Goal: Transaction & Acquisition: Purchase product/service

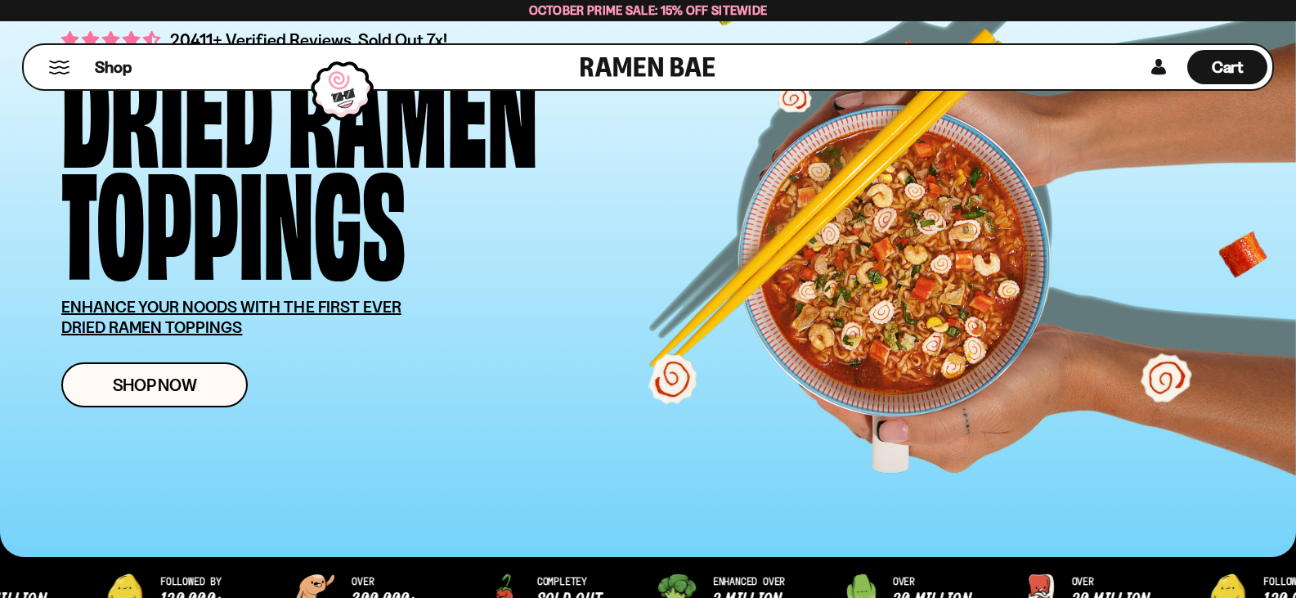
scroll to position [164, 0]
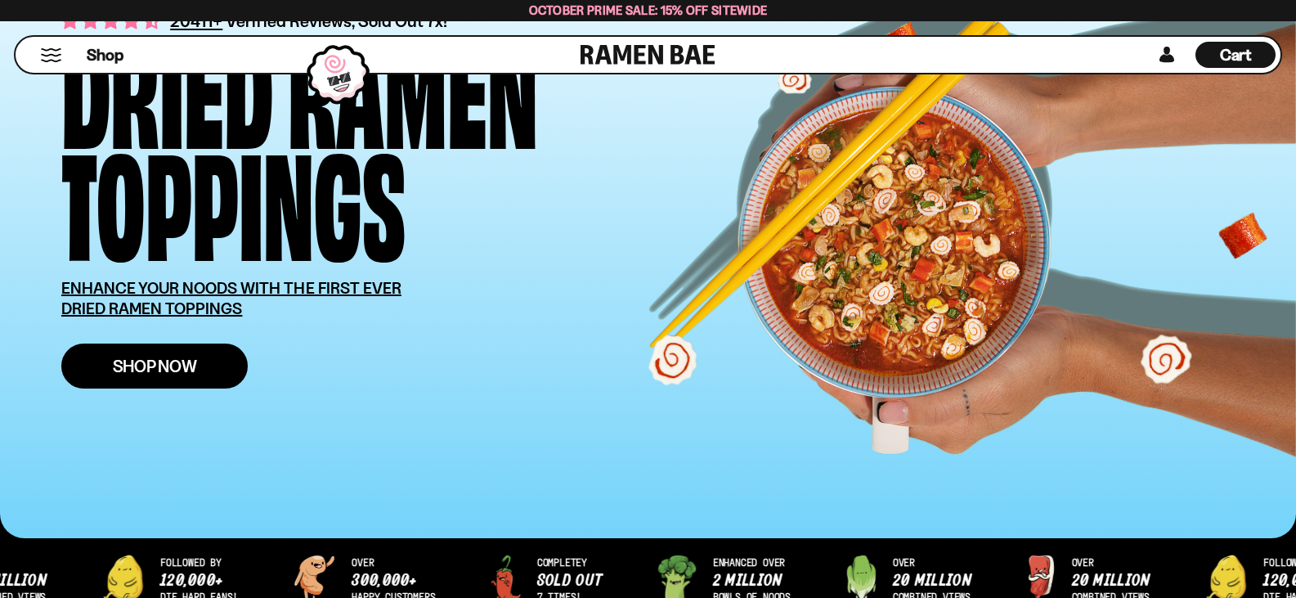
click at [128, 374] on span "Shop Now" at bounding box center [155, 365] width 84 height 17
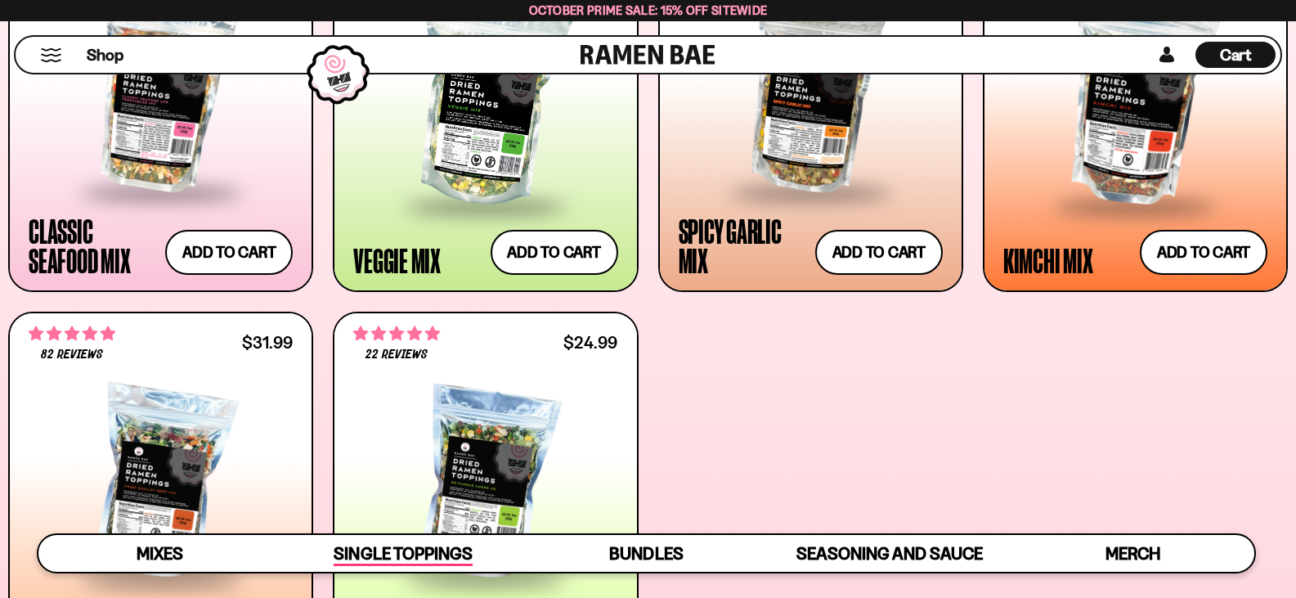
scroll to position [654, 0]
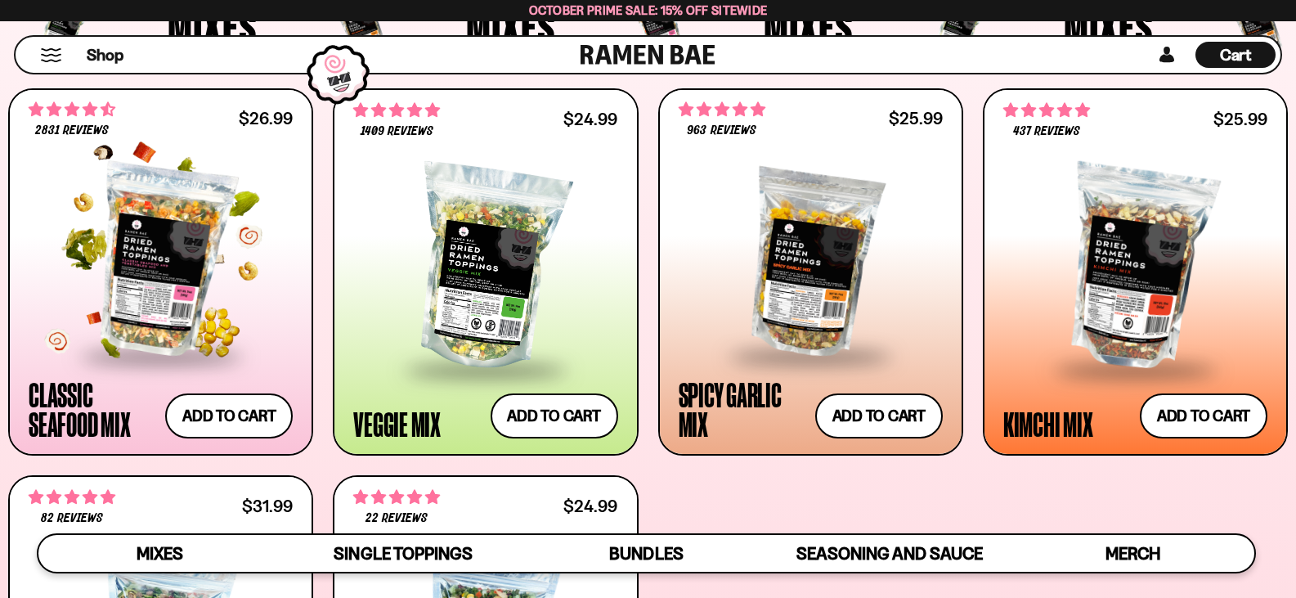
click at [173, 324] on div at bounding box center [161, 260] width 264 height 188
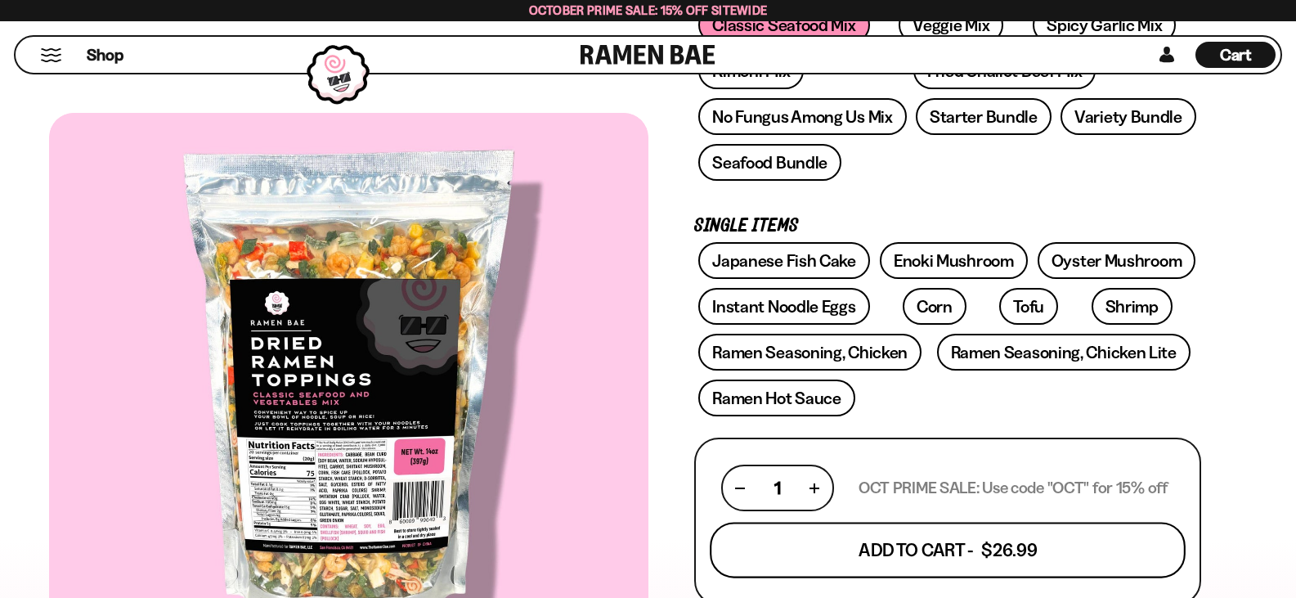
scroll to position [409, 0]
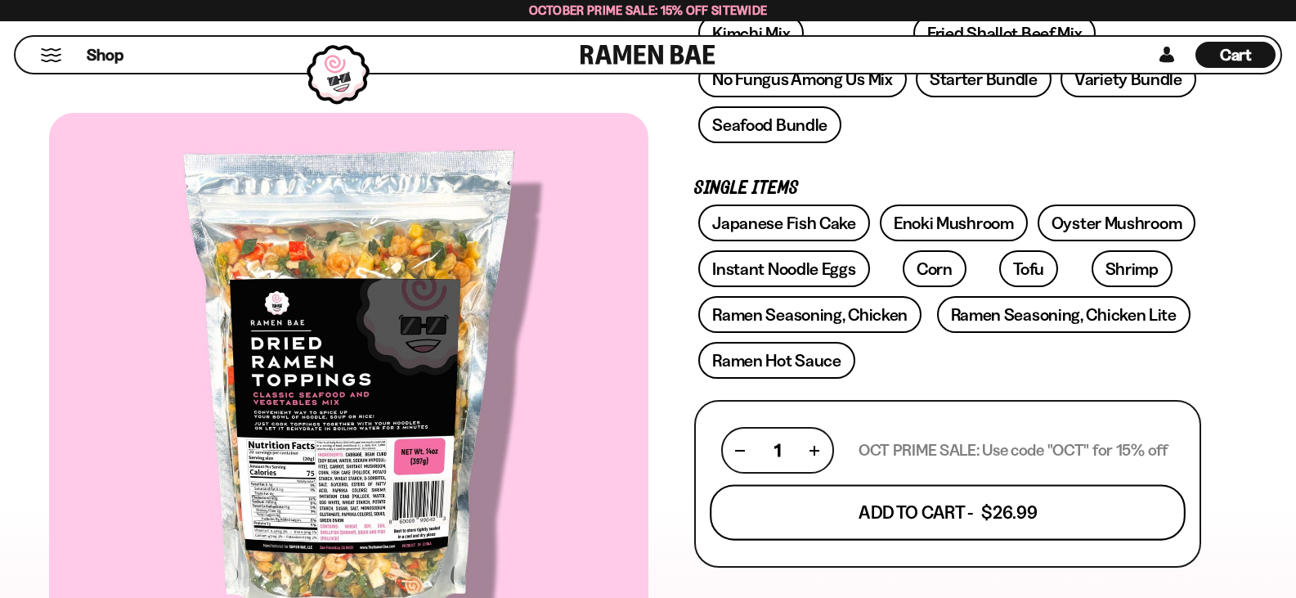
click at [941, 509] on button "Add To Cart - $26.99" at bounding box center [948, 513] width 476 height 56
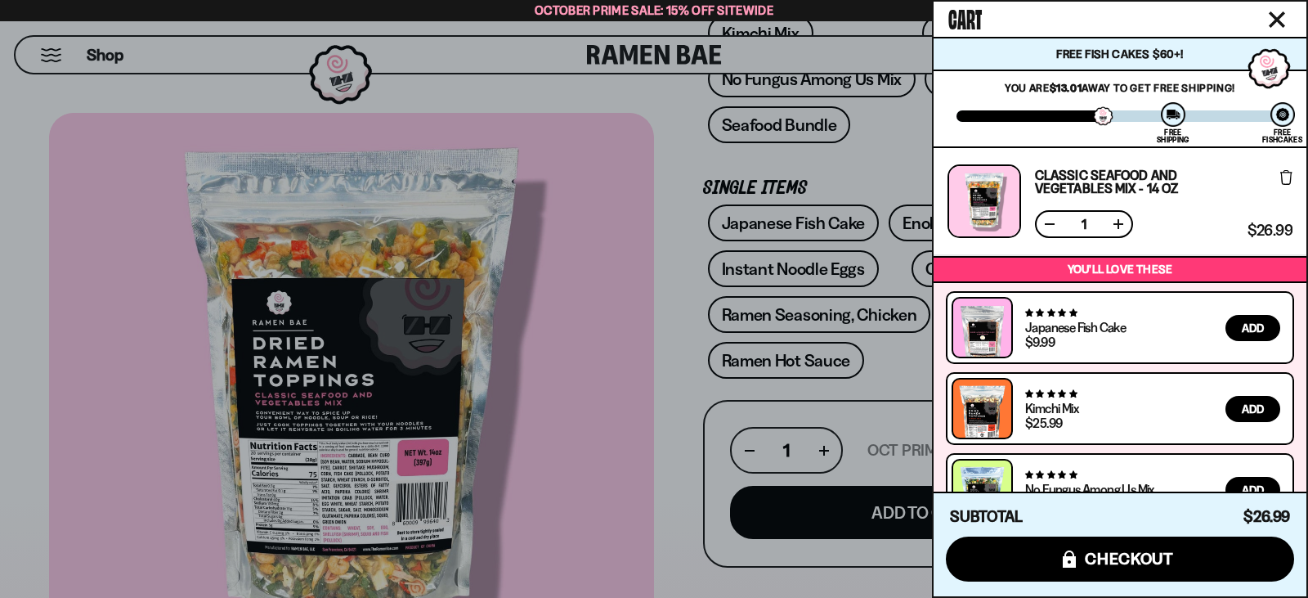
drag, startPoint x: 1280, startPoint y: 20, endPoint x: 1232, endPoint y: 69, distance: 68.2
click at [1274, 20] on icon "Close cart" at bounding box center [1277, 19] width 16 height 16
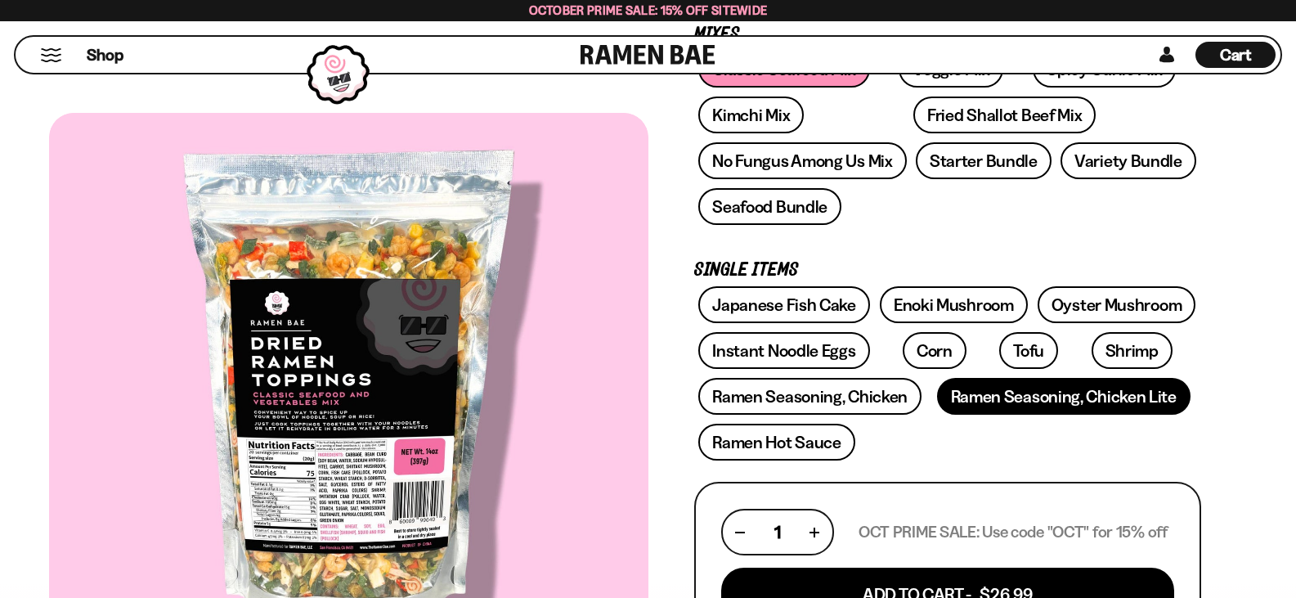
scroll to position [245, 0]
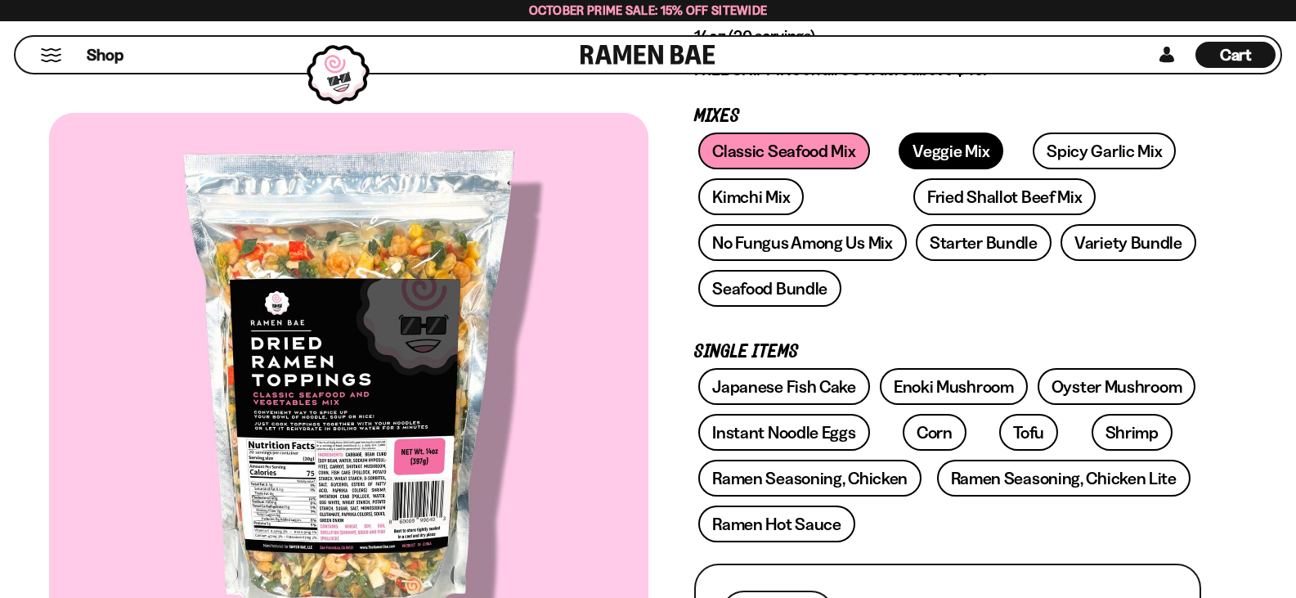
click at [933, 150] on link "Veggie Mix" at bounding box center [951, 150] width 105 height 37
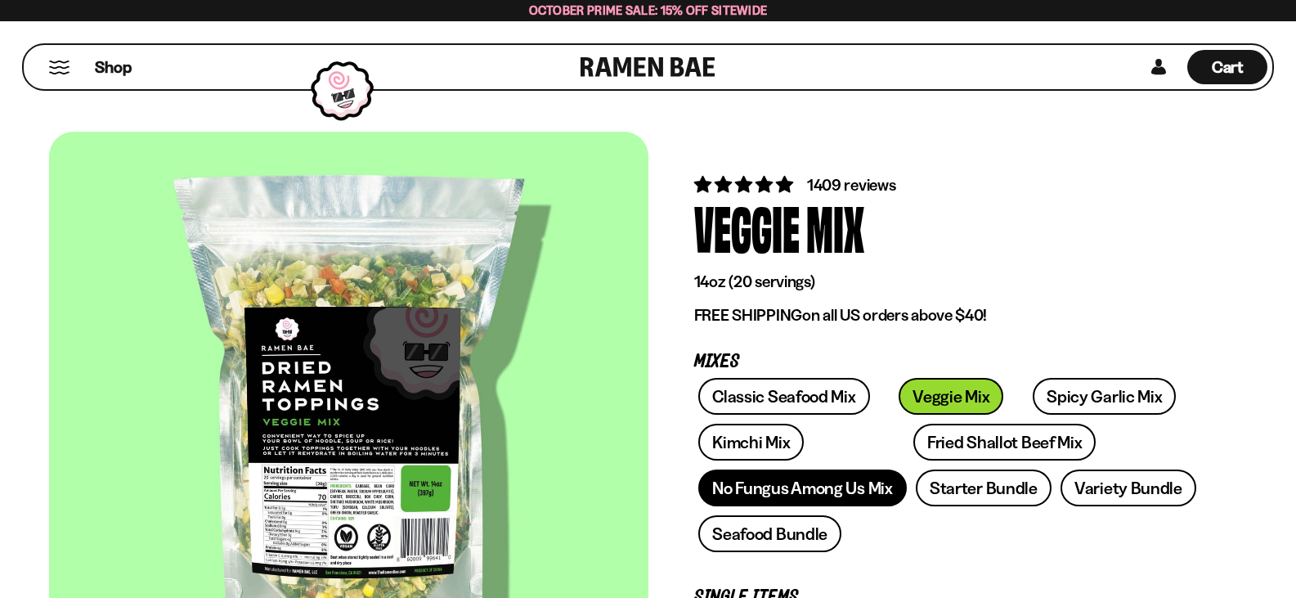
click at [829, 492] on link "No Fungus Among Us Mix" at bounding box center [802, 487] width 208 height 37
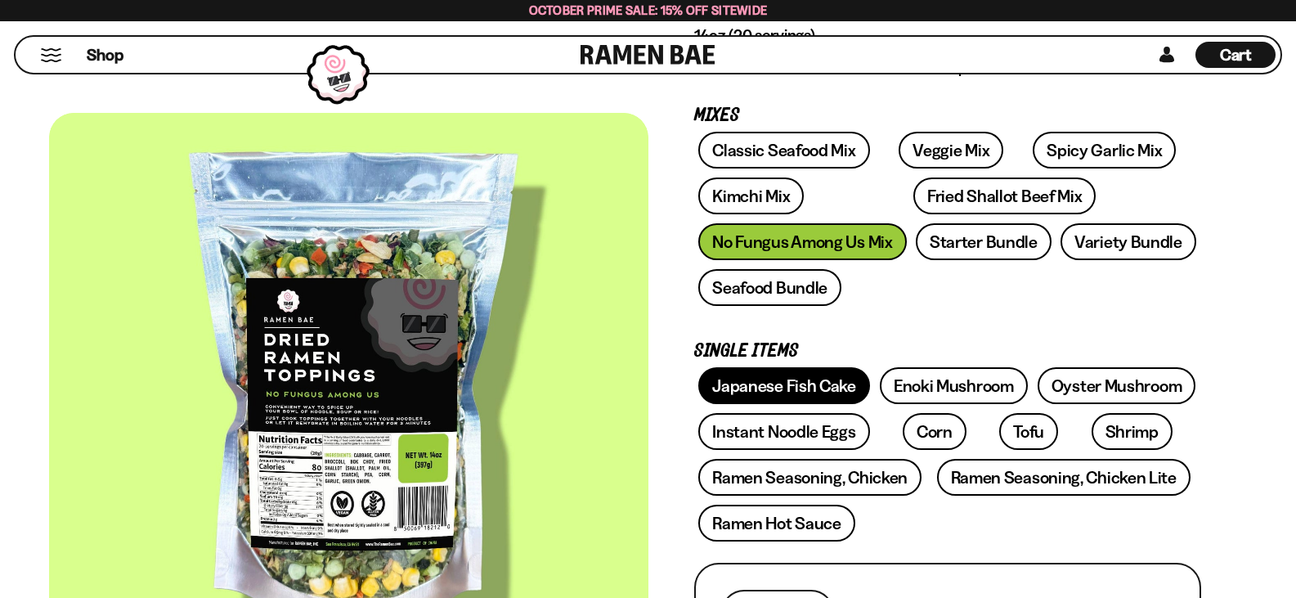
scroll to position [245, 0]
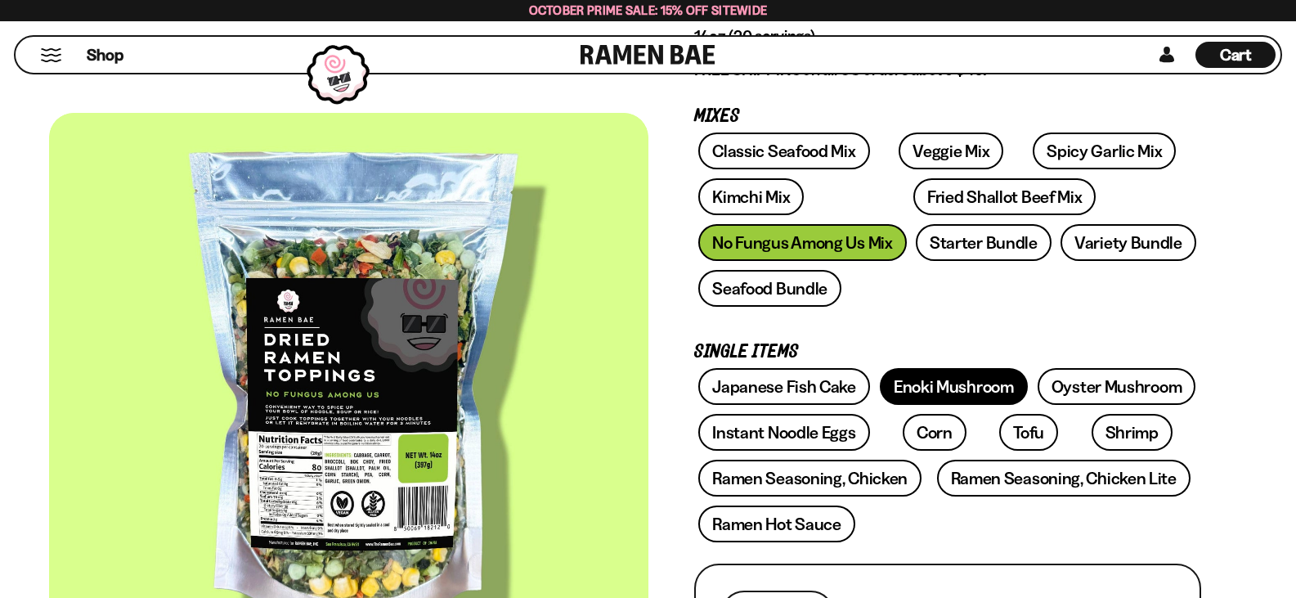
click at [991, 386] on link "Enoki Mushroom" at bounding box center [954, 386] width 148 height 37
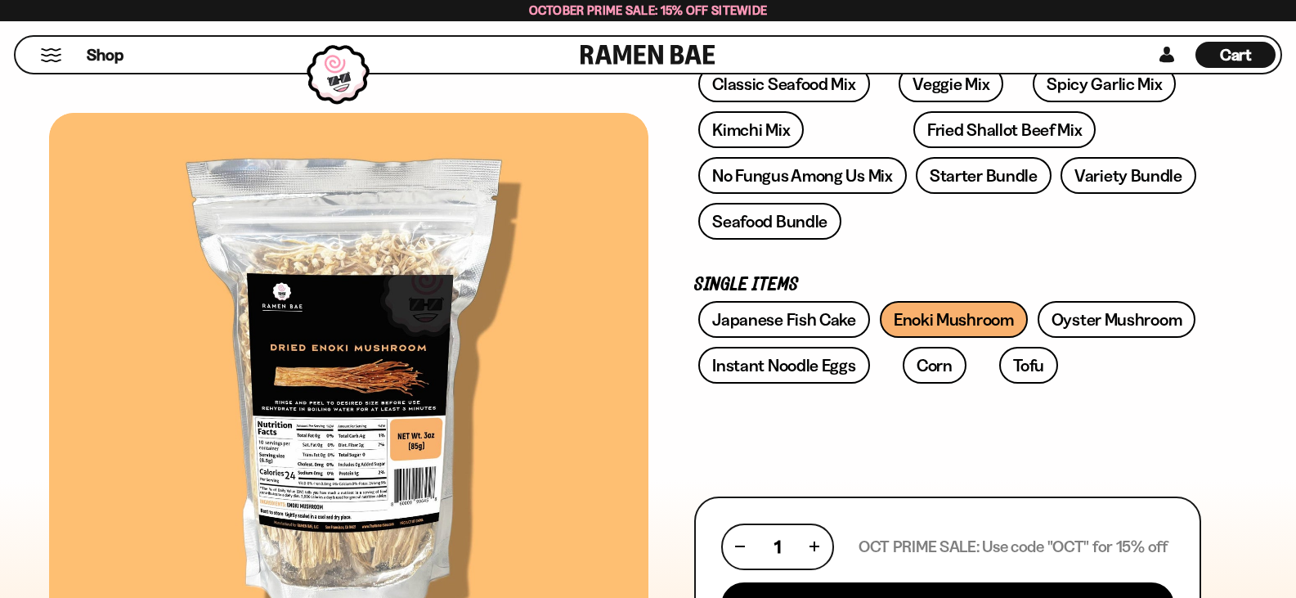
scroll to position [327, 0]
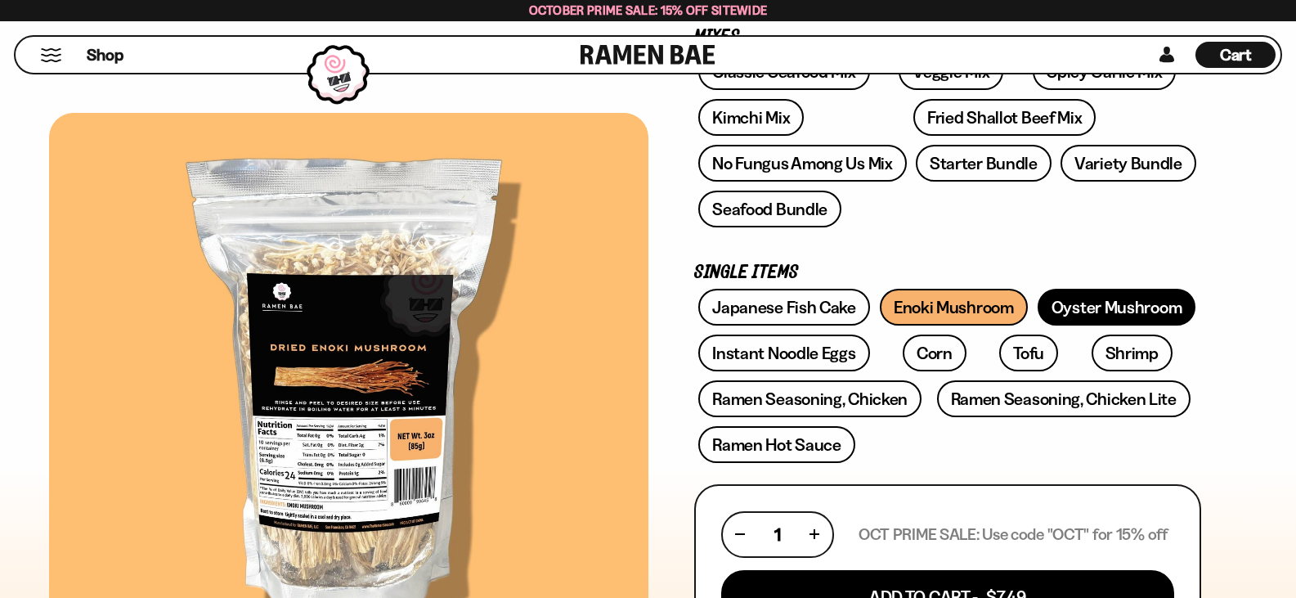
click at [1097, 313] on link "Oyster Mushroom" at bounding box center [1117, 307] width 159 height 37
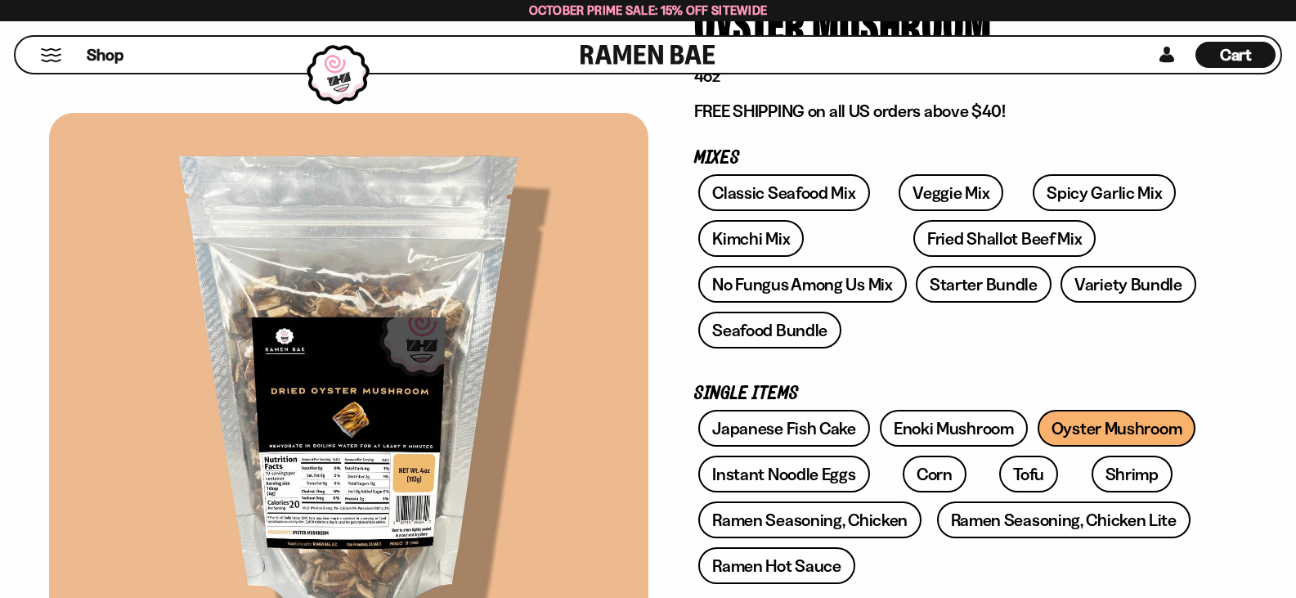
scroll to position [245, 0]
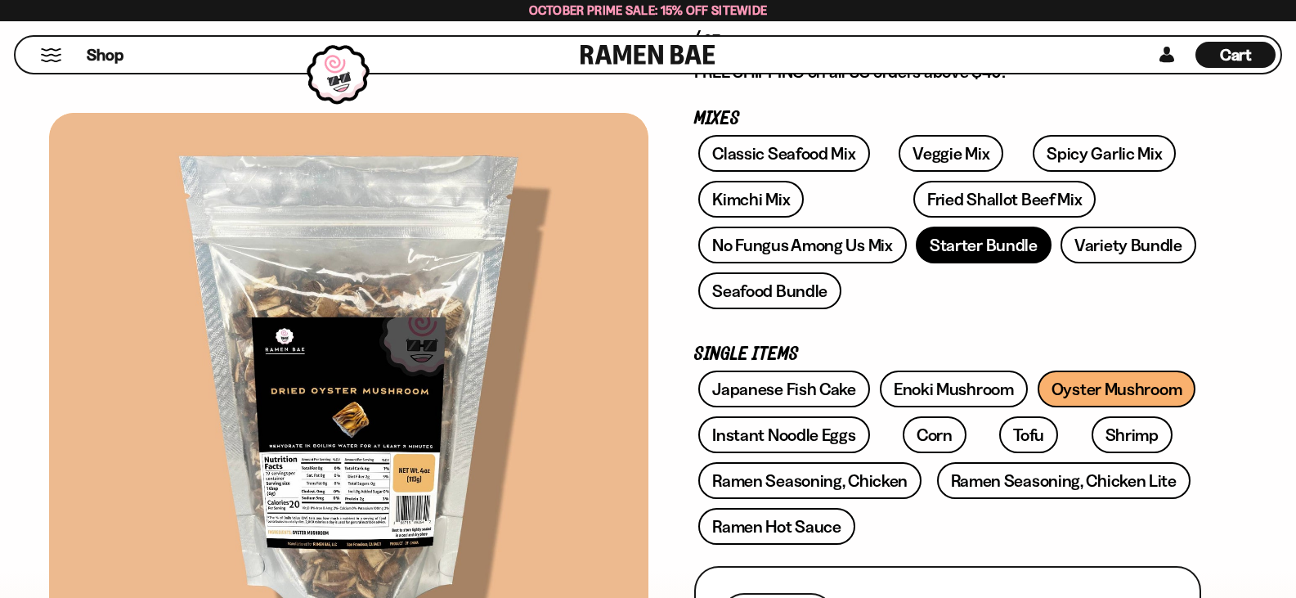
click at [971, 253] on link "Starter Bundle" at bounding box center [984, 244] width 136 height 37
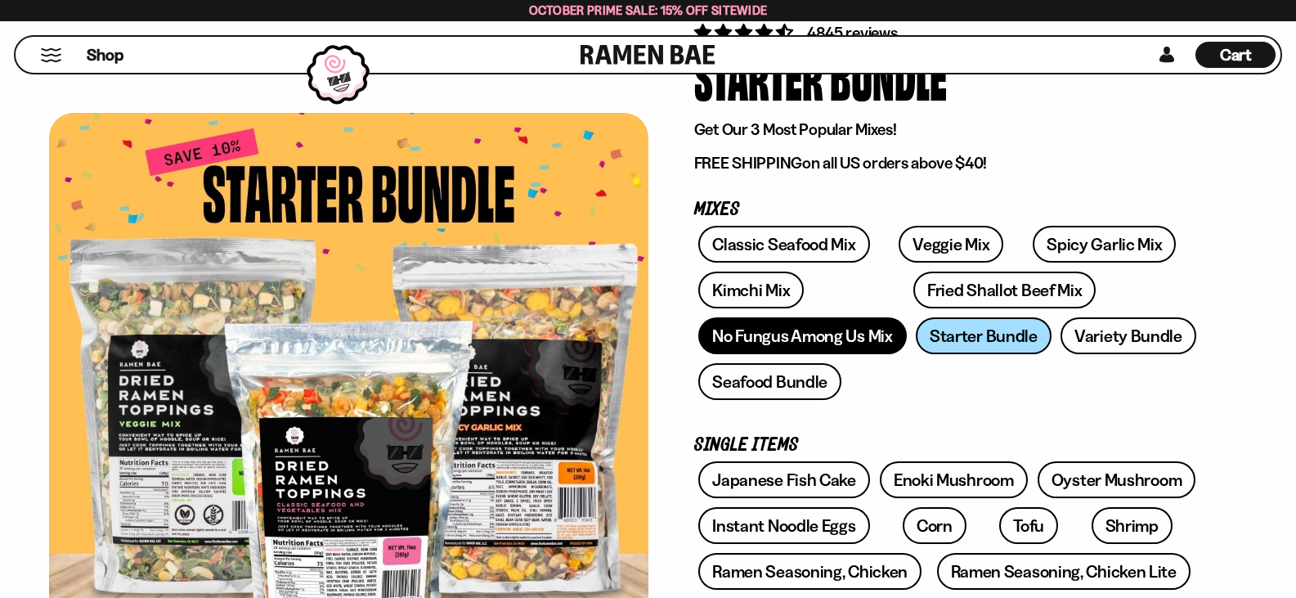
scroll to position [82, 0]
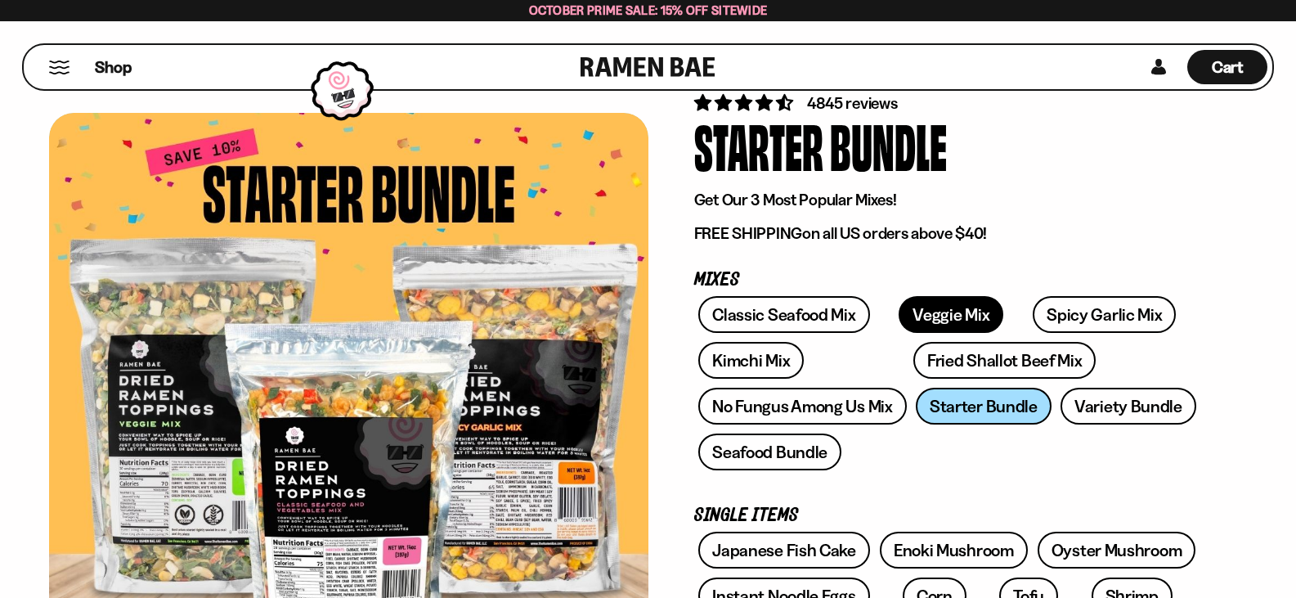
click at [922, 319] on link "Veggie Mix" at bounding box center [951, 314] width 105 height 37
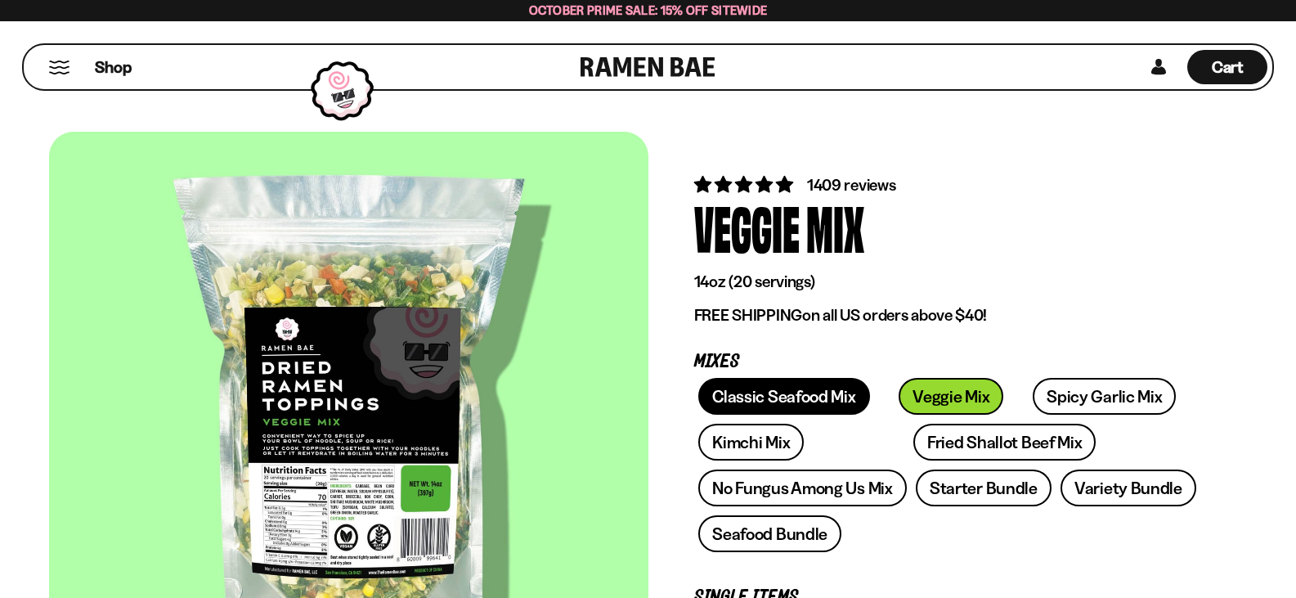
click at [814, 397] on link "Classic Seafood Mix" at bounding box center [783, 396] width 171 height 37
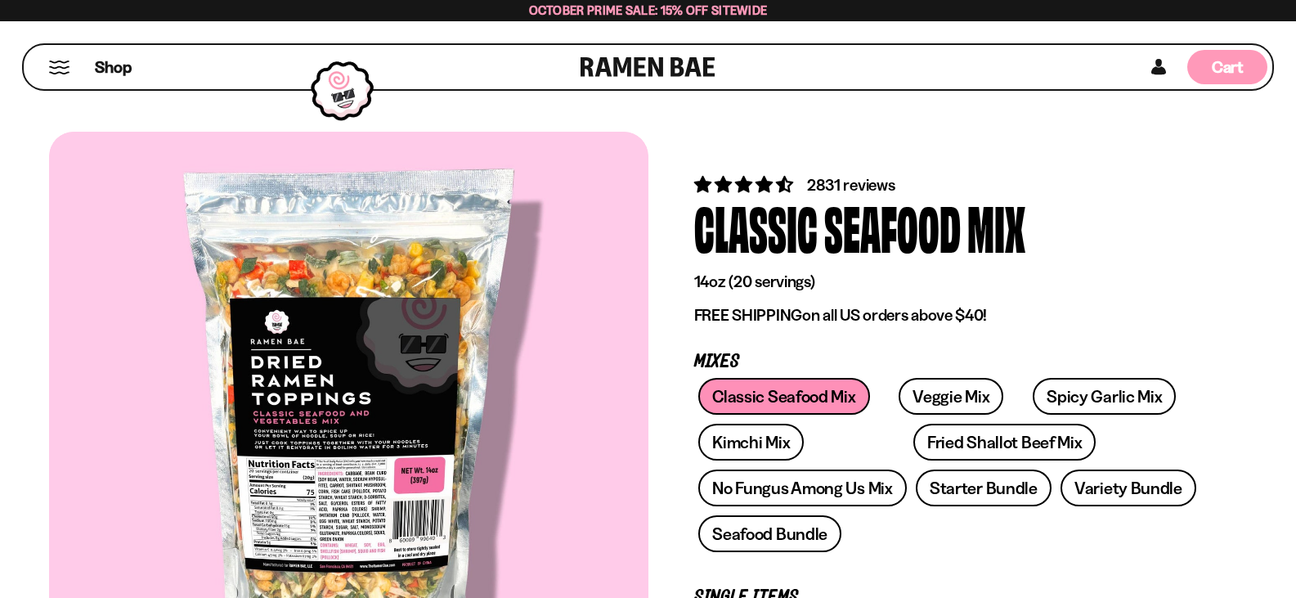
click at [1212, 72] on span "Cart" at bounding box center [1228, 67] width 32 height 20
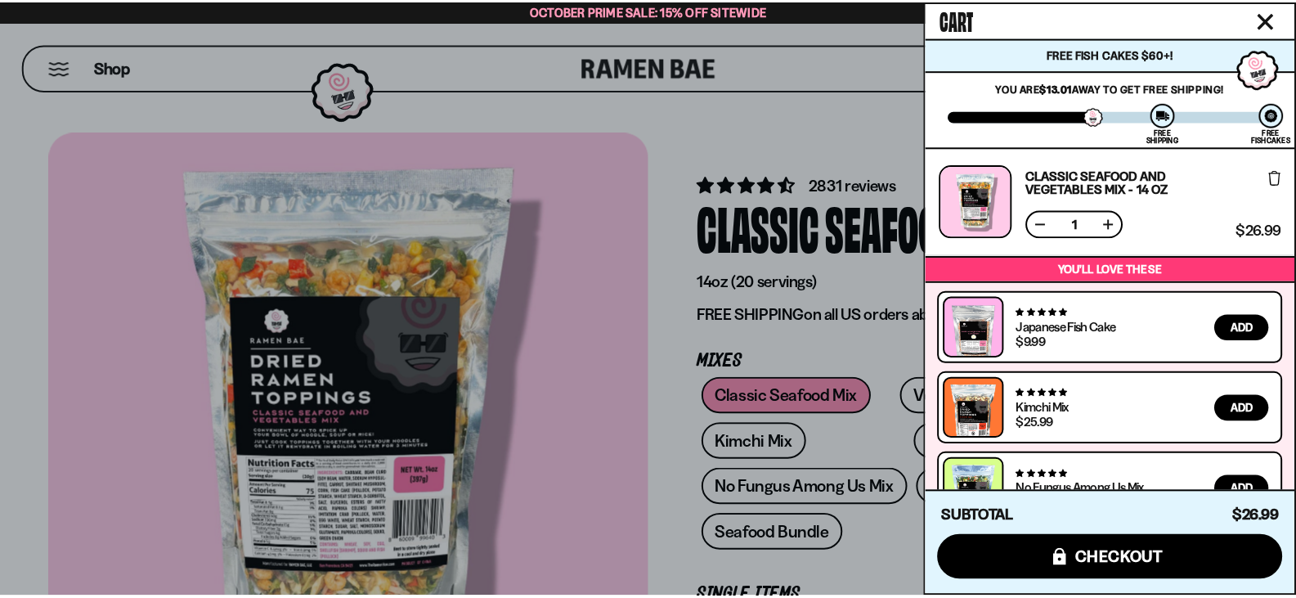
scroll to position [46, 0]
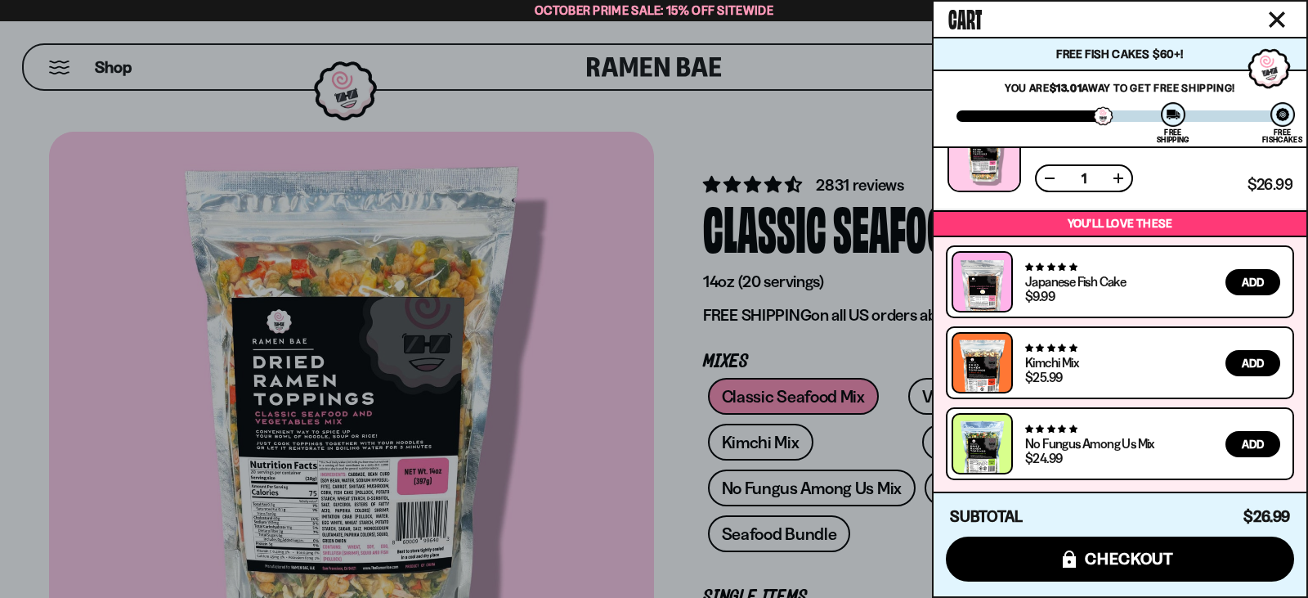
click at [846, 478] on div at bounding box center [654, 299] width 1308 height 598
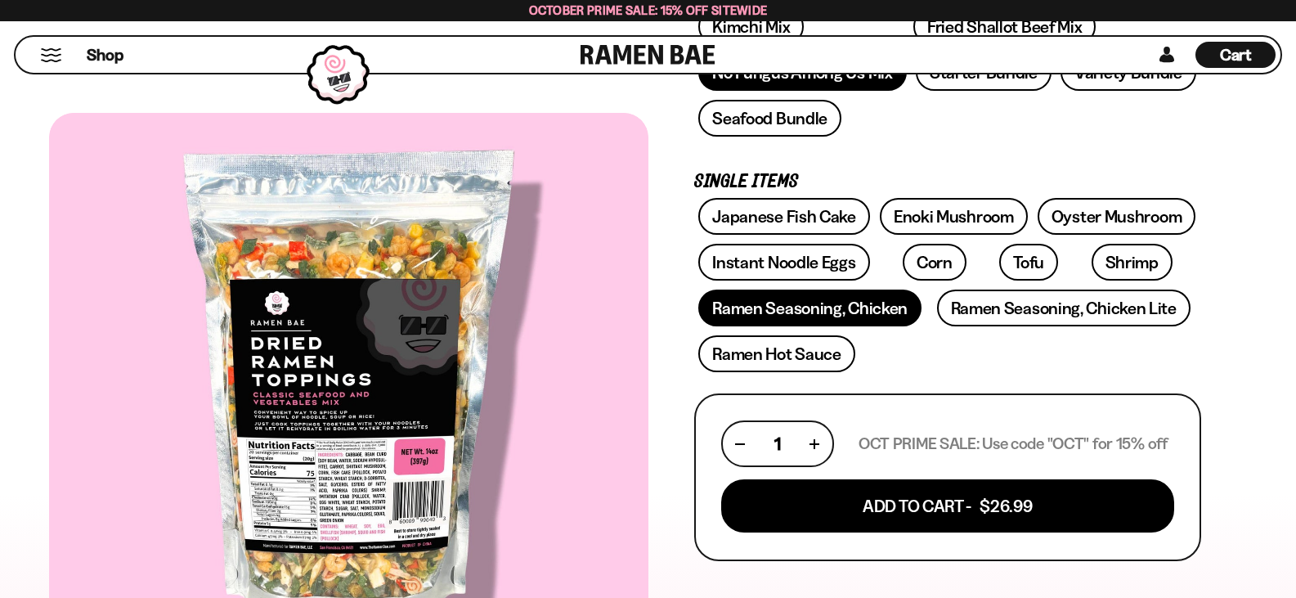
scroll to position [327, 0]
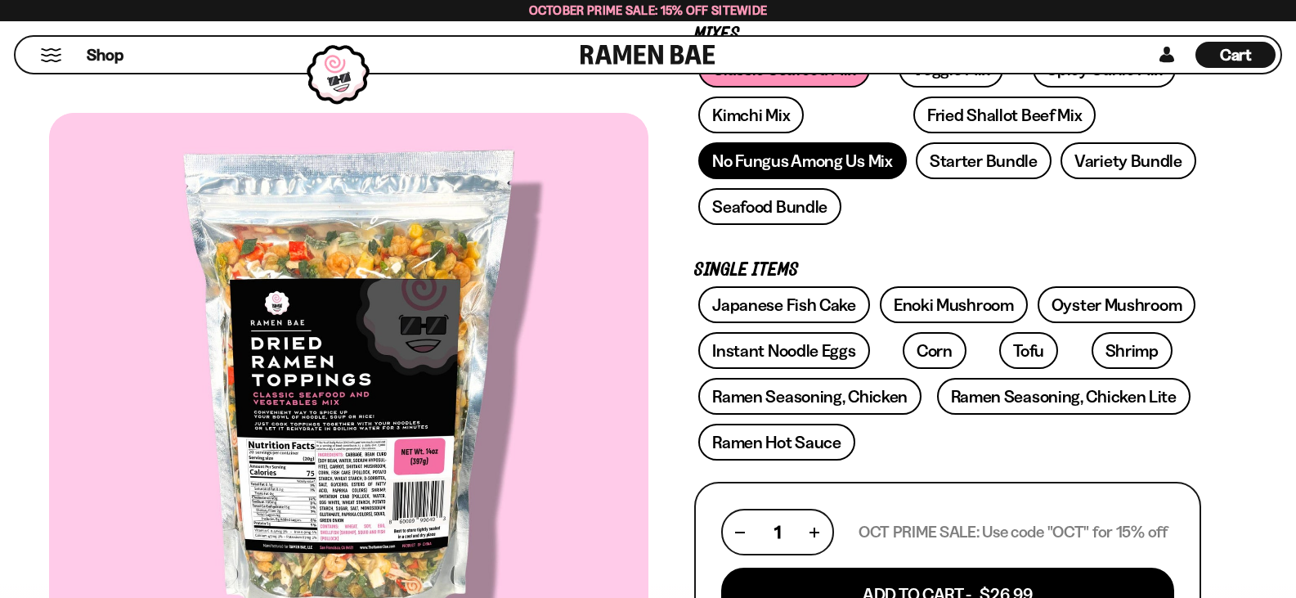
click at [852, 159] on link "No Fungus Among Us Mix" at bounding box center [802, 160] width 208 height 37
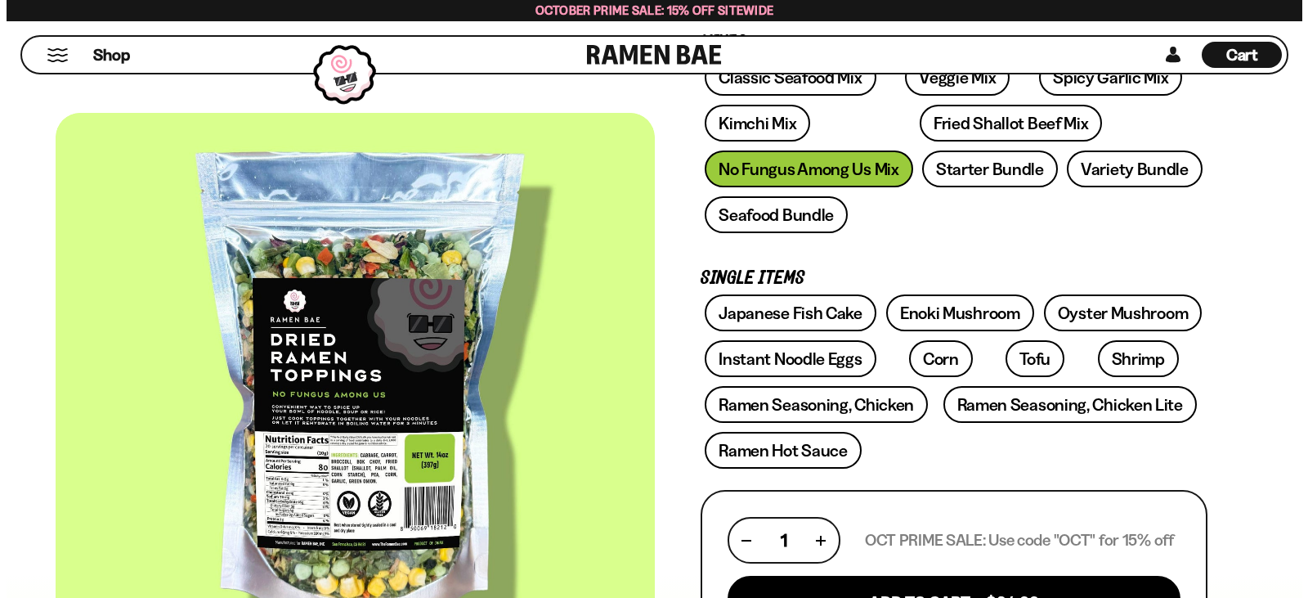
scroll to position [245, 0]
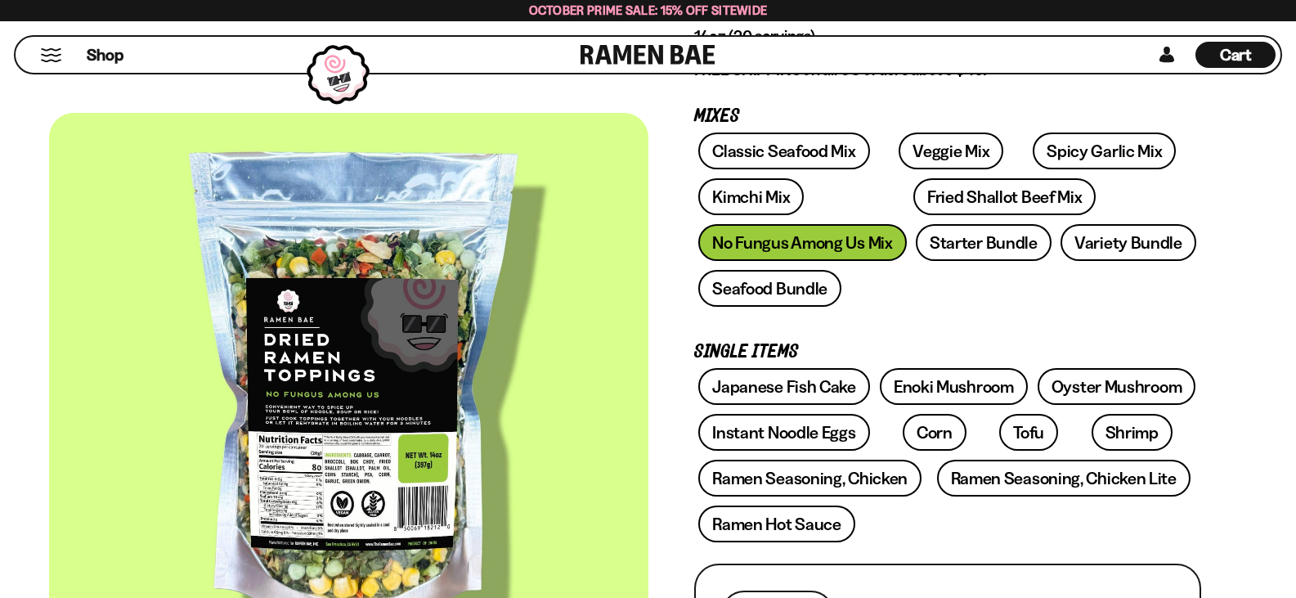
click at [1228, 52] on span "Cart" at bounding box center [1236, 55] width 32 height 20
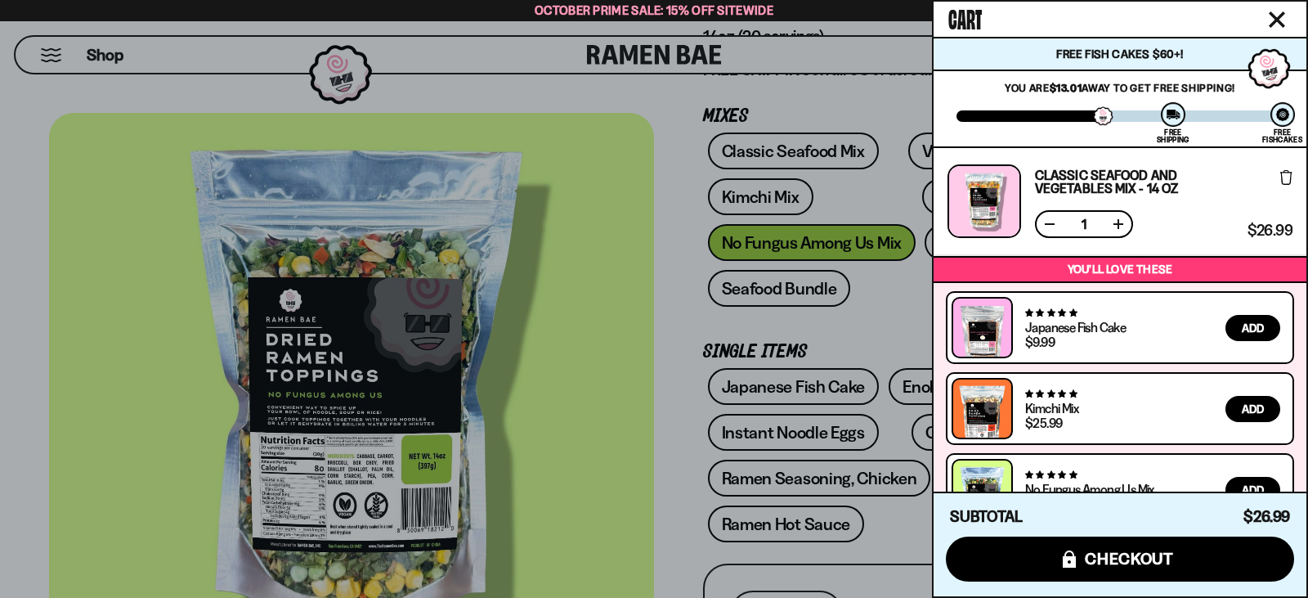
click at [1114, 224] on button at bounding box center [1118, 224] width 16 height 16
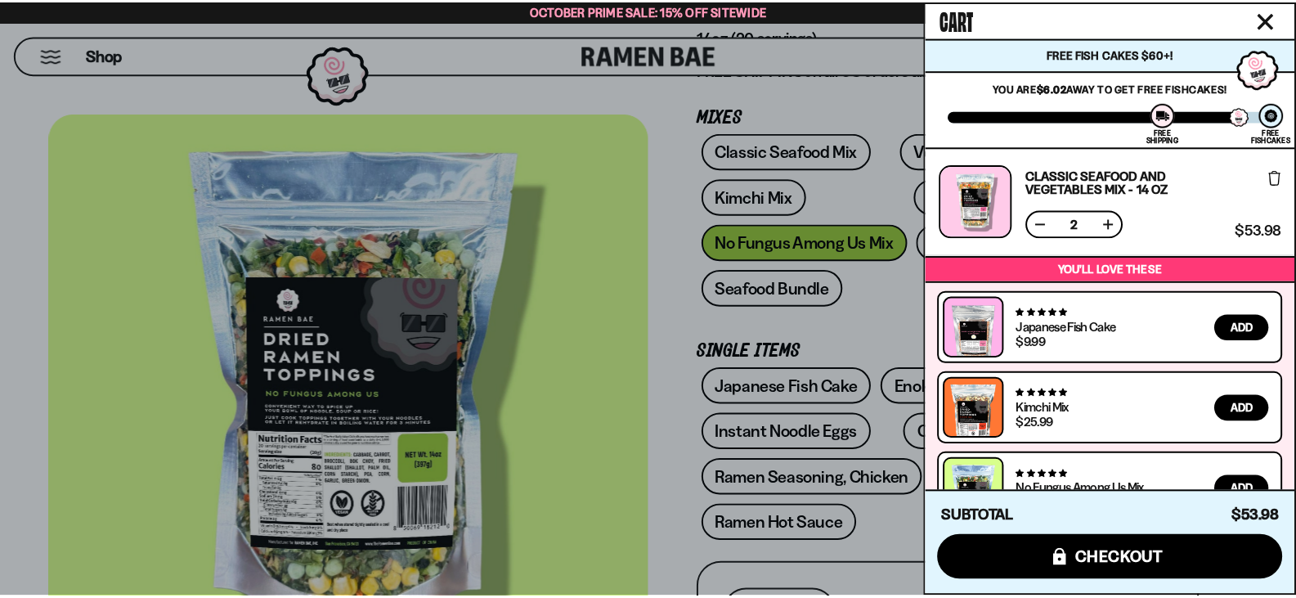
scroll to position [46, 0]
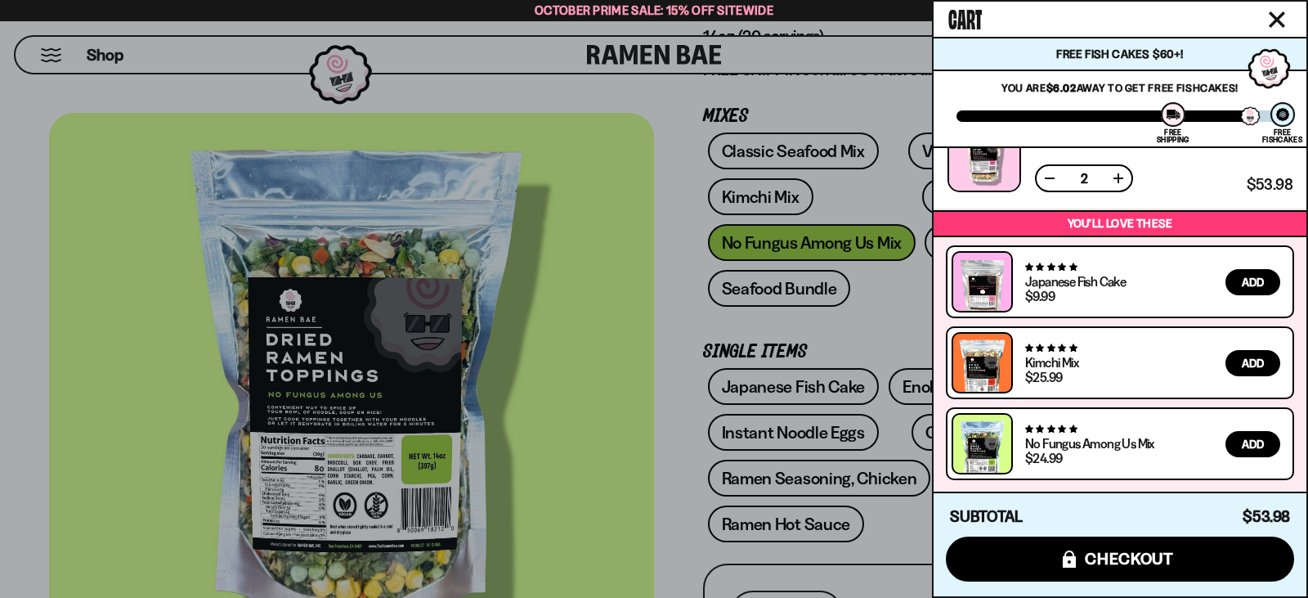
click at [799, 386] on div at bounding box center [654, 299] width 1308 height 598
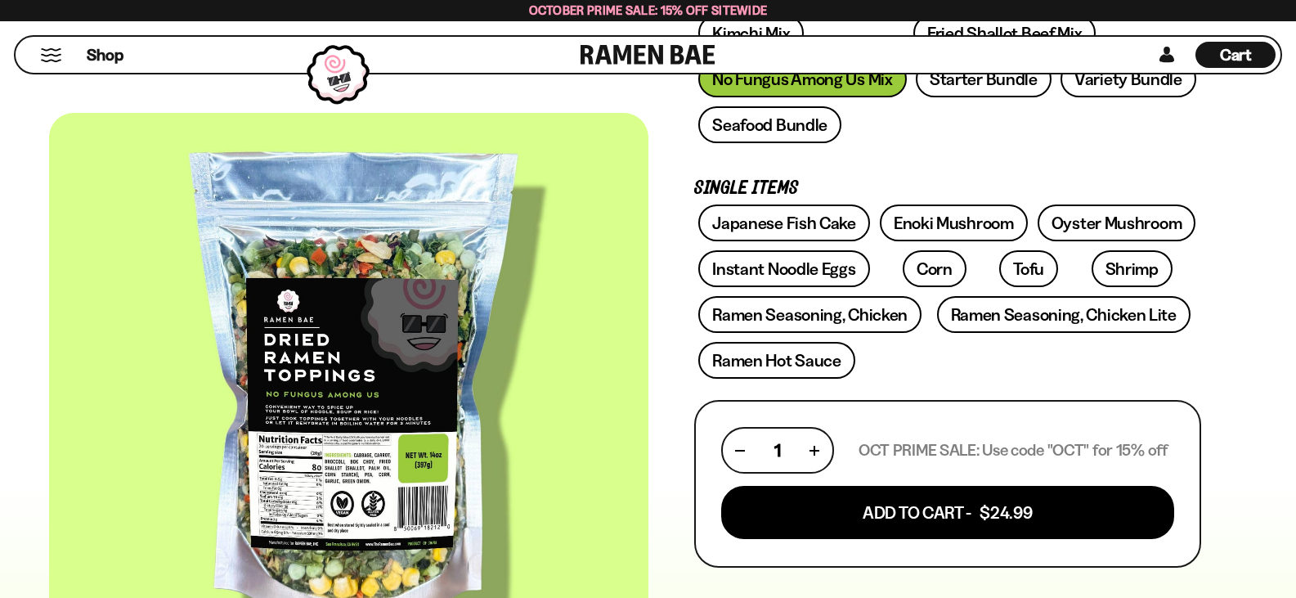
scroll to position [491, 0]
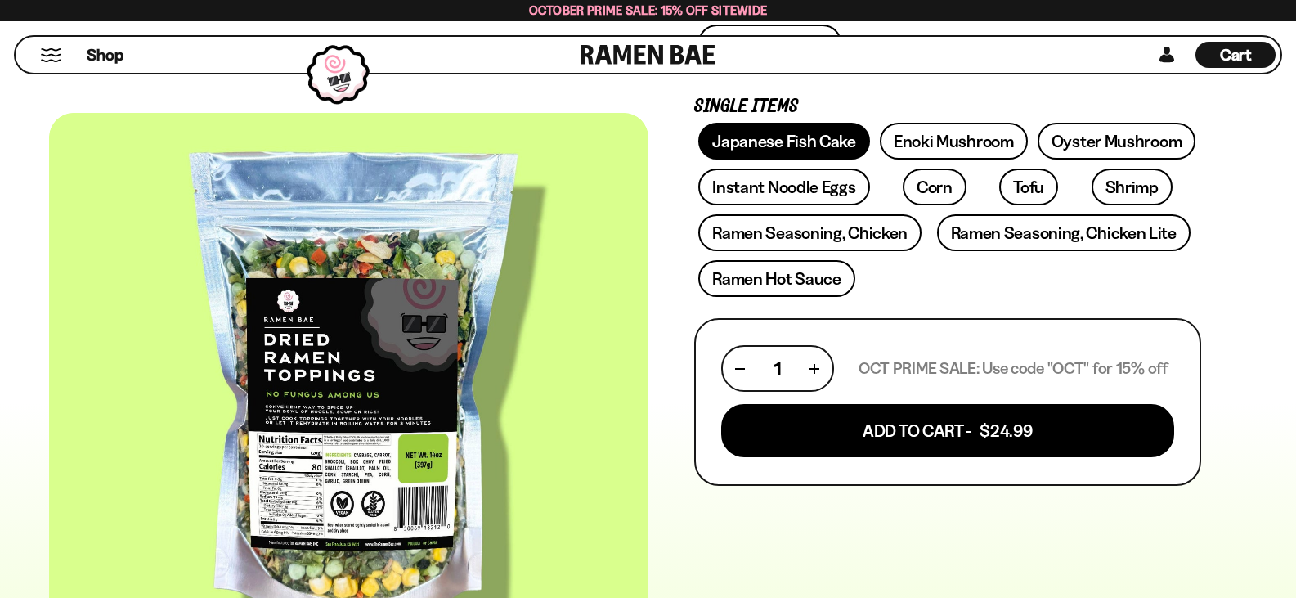
click at [813, 138] on link "Japanese Fish Cake" at bounding box center [784, 141] width 172 height 37
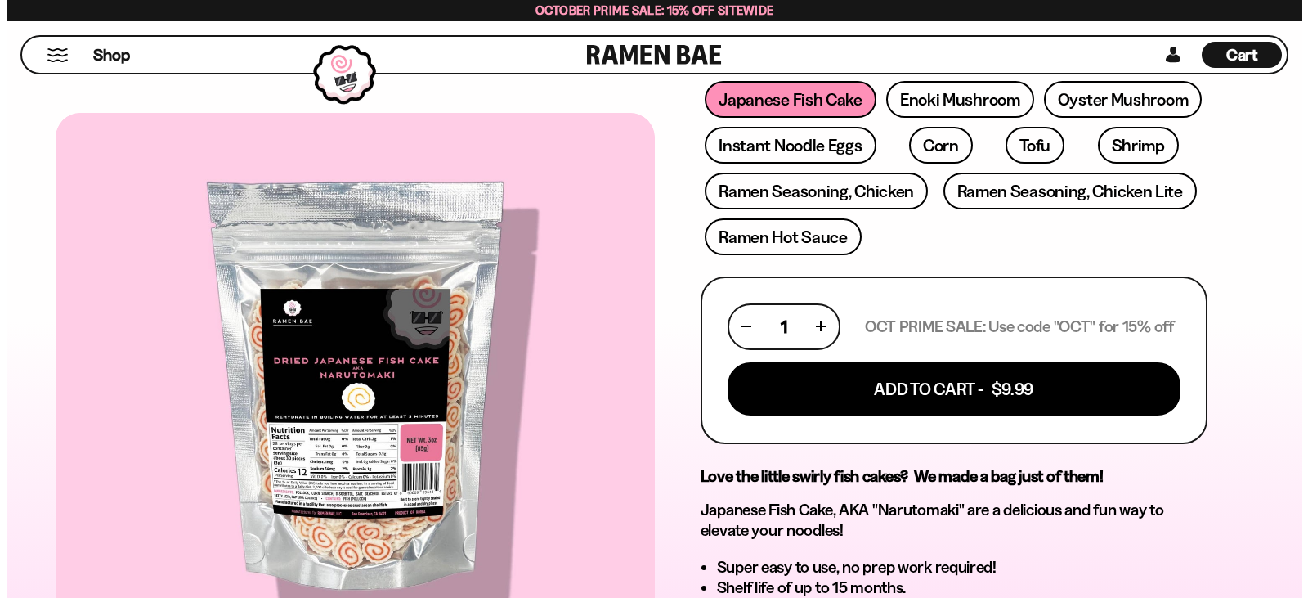
scroll to position [491, 0]
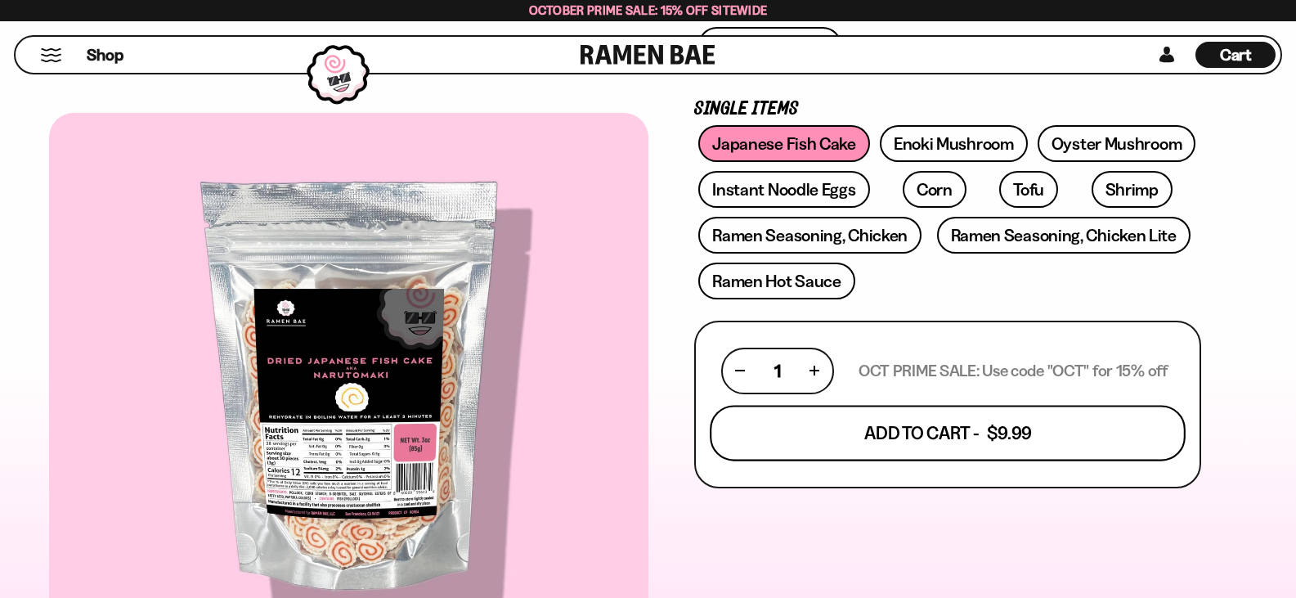
click at [907, 430] on button "Add To Cart - $9.99" at bounding box center [948, 433] width 476 height 56
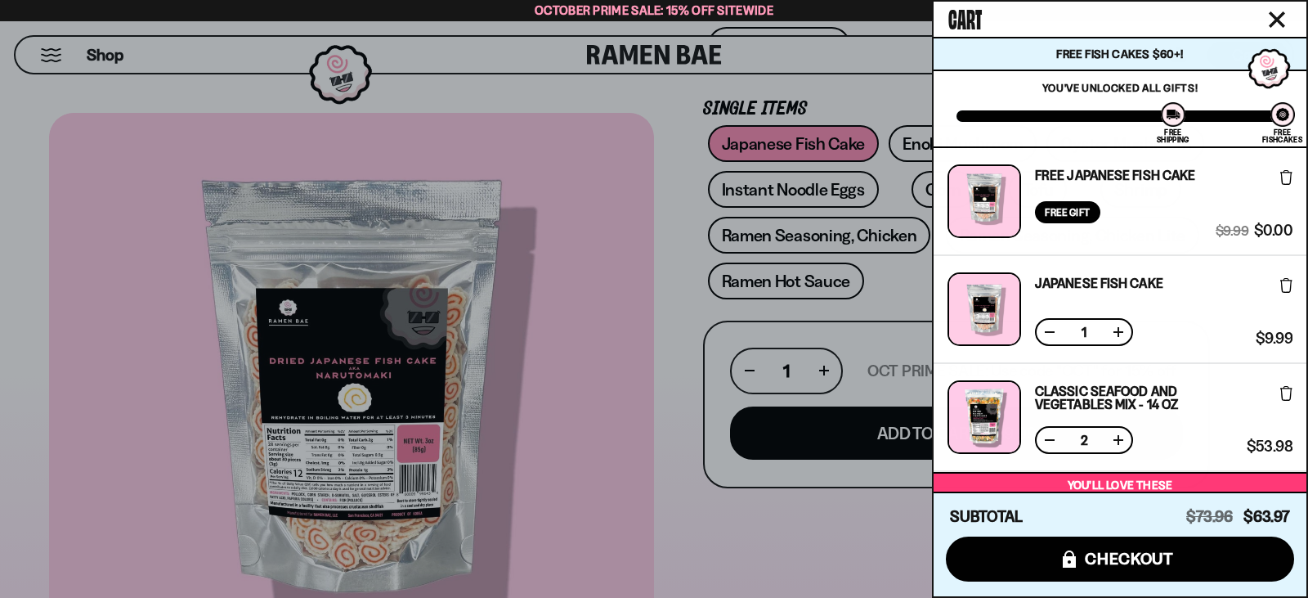
click at [1056, 437] on button at bounding box center [1050, 440] width 16 height 16
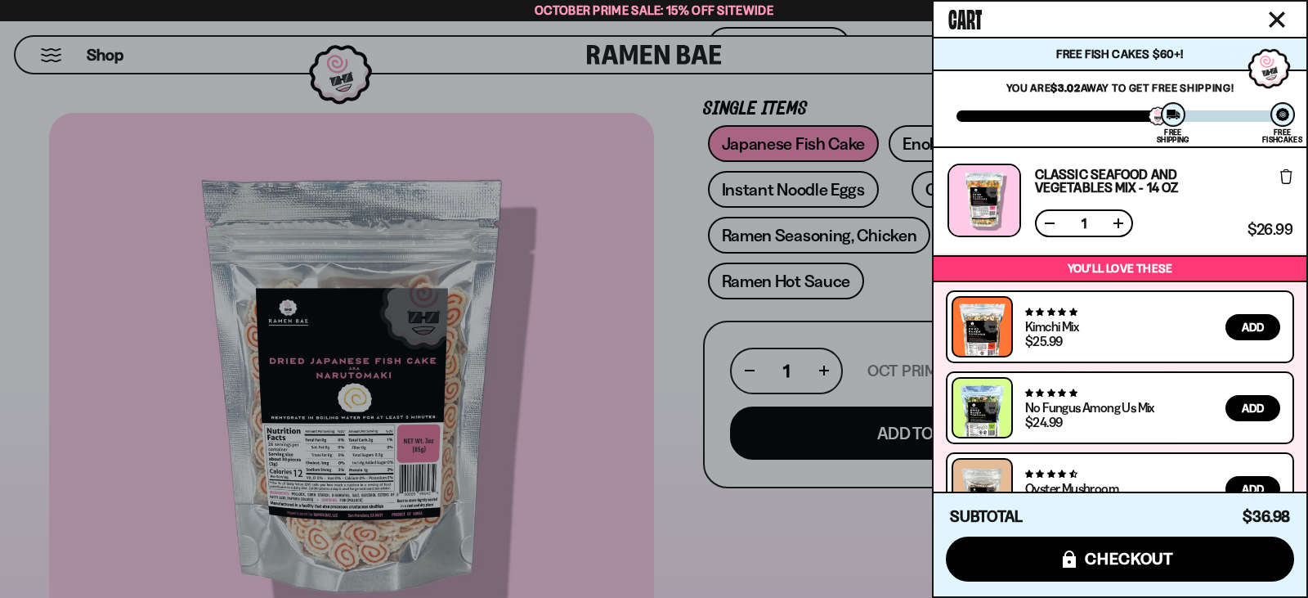
scroll to position [154, 0]
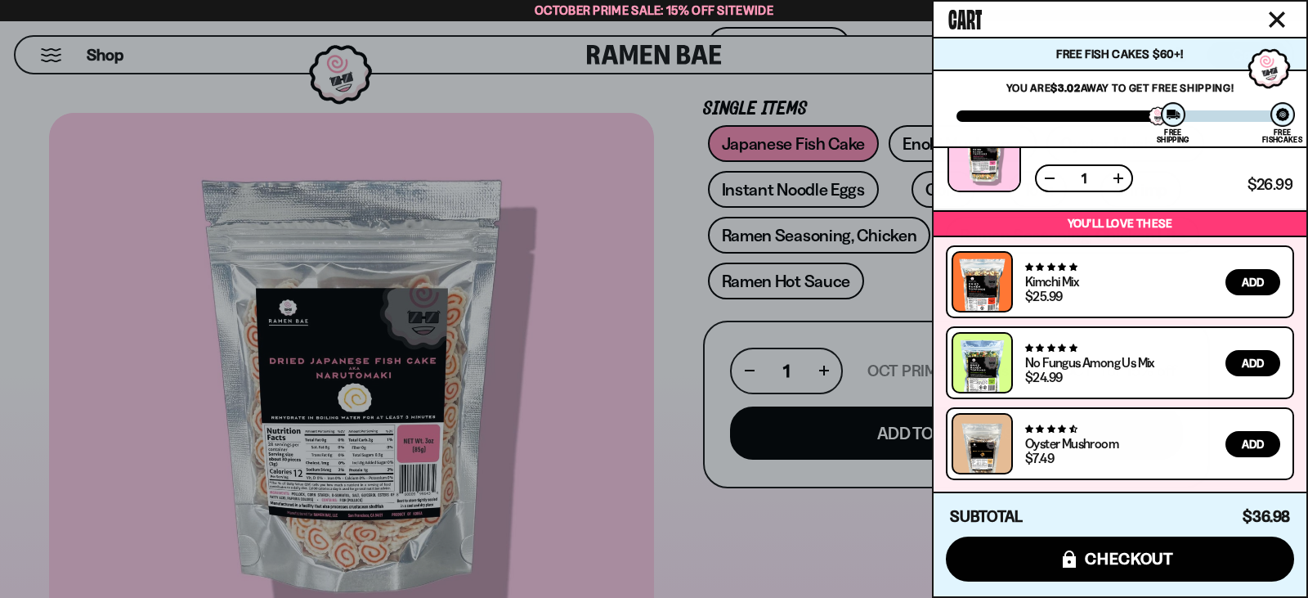
click at [1259, 446] on span "Add" at bounding box center [1253, 443] width 22 height 11
